Goal: Information Seeking & Learning: Find specific fact

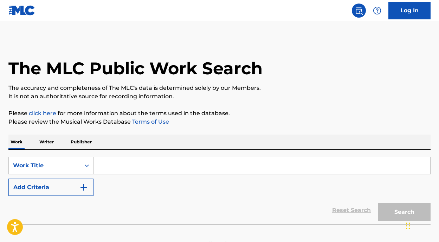
click at [109, 167] on input "Search Form" at bounding box center [262, 165] width 337 height 17
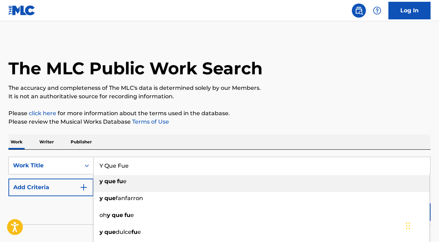
type input "y que fue"
click at [147, 181] on div "y que fue" at bounding box center [262, 181] width 336 height 13
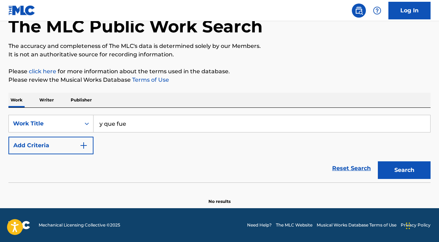
scroll to position [42, 0]
click at [393, 171] on button "Search" at bounding box center [404, 170] width 53 height 18
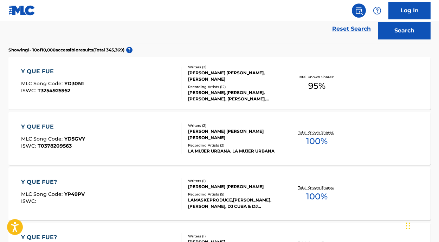
scroll to position [222, 0]
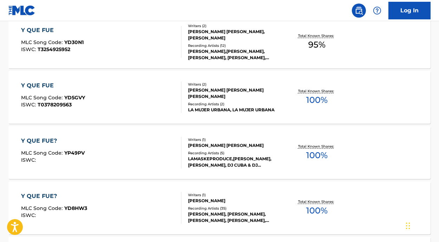
click at [163, 142] on div "Y QUE FUE? MLC Song Code : YP49PV ISWC :" at bounding box center [101, 152] width 160 height 32
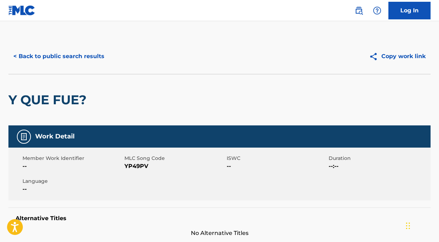
click at [135, 165] on span "YP49PV" at bounding box center [174, 166] width 100 height 8
copy span "YP49PV"
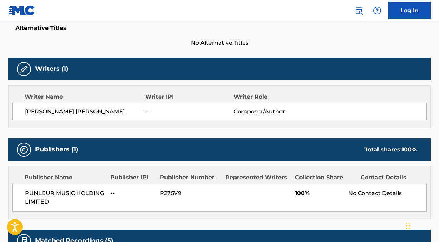
scroll to position [278, 0]
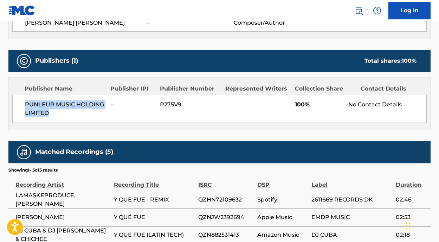
drag, startPoint x: 65, startPoint y: 112, endPoint x: 25, endPoint y: 105, distance: 40.3
click at [25, 105] on span "PUNLEUR MUSIC HOLDING LIMITED" at bounding box center [65, 108] width 80 height 17
copy span "PUNLEUR MUSIC HOLDING LIMITED"
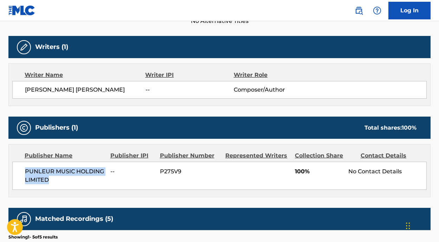
scroll to position [195, 0]
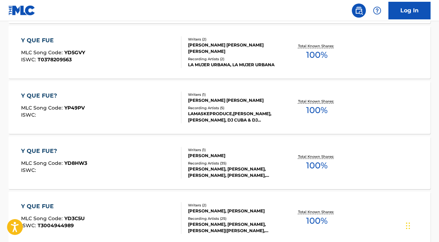
scroll to position [287, 0]
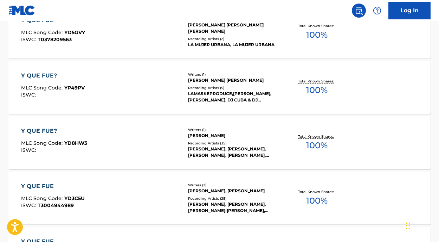
click at [47, 128] on div "Y QUE FUE?" at bounding box center [54, 131] width 66 height 8
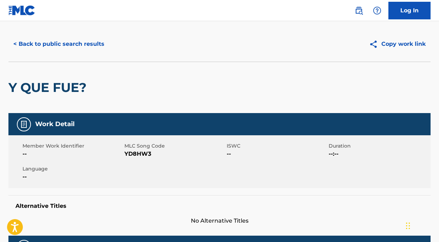
scroll to position [19, 0]
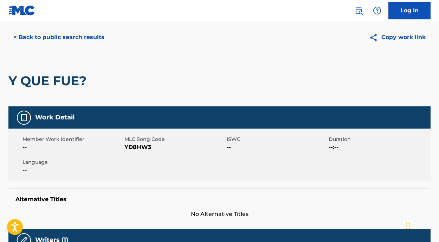
click at [139, 146] on span "YD8HW3" at bounding box center [174, 147] width 100 height 8
copy span "YD8HW3"
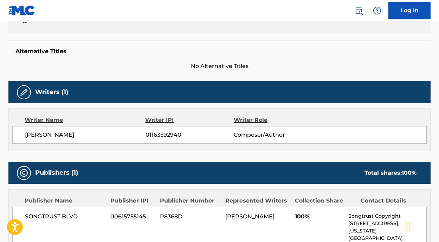
scroll to position [217, 0]
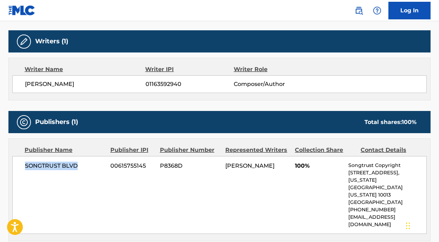
drag, startPoint x: 79, startPoint y: 166, endPoint x: 26, endPoint y: 167, distance: 53.1
click at [26, 167] on span "SONGTRUST BLVD" at bounding box center [65, 165] width 80 height 8
copy span "SONGTRUST BLVD"
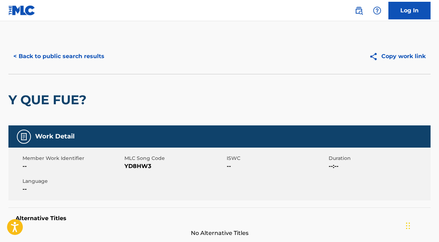
scroll to position [0, 0]
click at [38, 54] on button "< Back to public search results" at bounding box center [58, 56] width 101 height 18
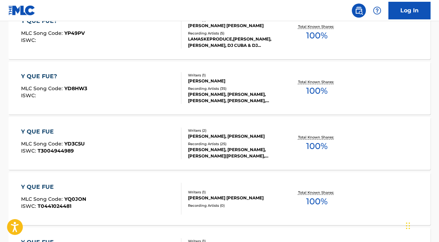
scroll to position [350, 0]
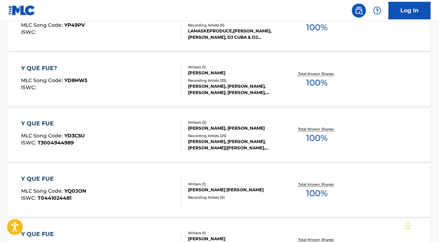
click at [36, 124] on div "Y QUE FUE" at bounding box center [53, 123] width 64 height 8
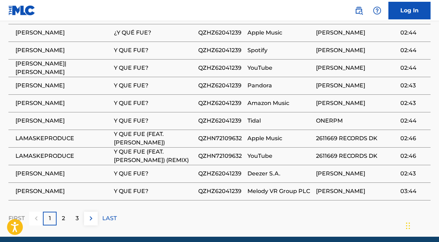
scroll to position [618, 0]
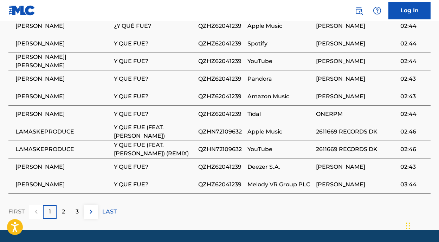
click at [64, 207] on p "2" at bounding box center [63, 211] width 3 height 8
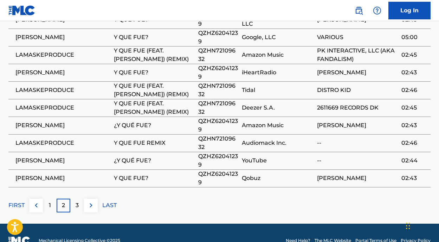
scroll to position [624, 0]
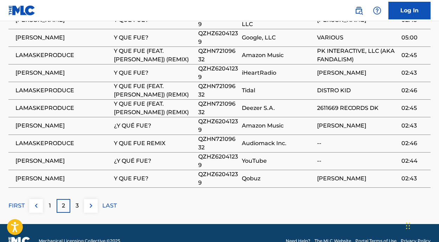
click at [76, 201] on p "3" at bounding box center [77, 205] width 3 height 8
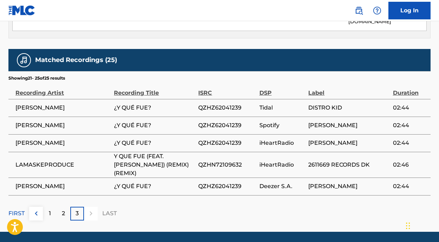
scroll to position [536, 0]
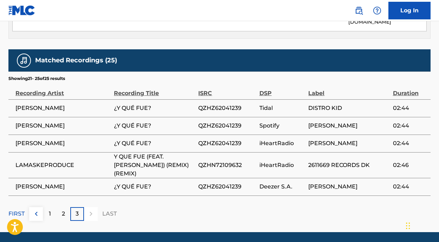
click at [53, 207] on div "1" at bounding box center [50, 214] width 14 height 14
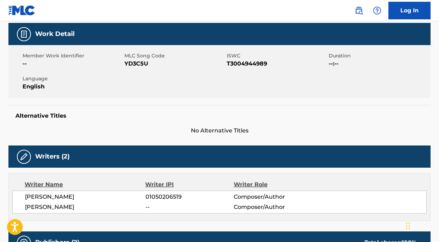
scroll to position [78, 0]
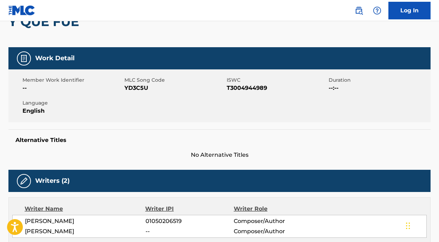
click at [137, 87] on span "YD3C5U" at bounding box center [174, 88] width 100 height 8
copy span "YD3C5U"
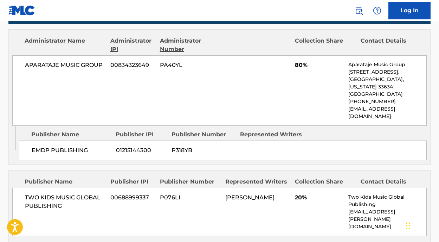
scroll to position [334, 0]
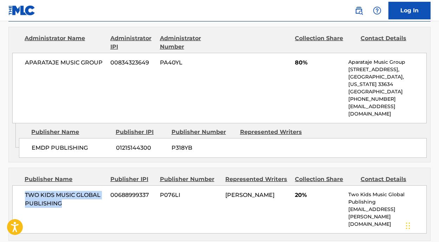
drag, startPoint x: 69, startPoint y: 194, endPoint x: 25, endPoint y: 186, distance: 44.6
click at [25, 191] on span "TWO KIDS MUSIC GLOBAL PUBLISHING" at bounding box center [65, 199] width 80 height 17
copy span "TWO KIDS MUSIC GLOBAL PUBLISHING"
